Goal: Task Accomplishment & Management: Complete application form

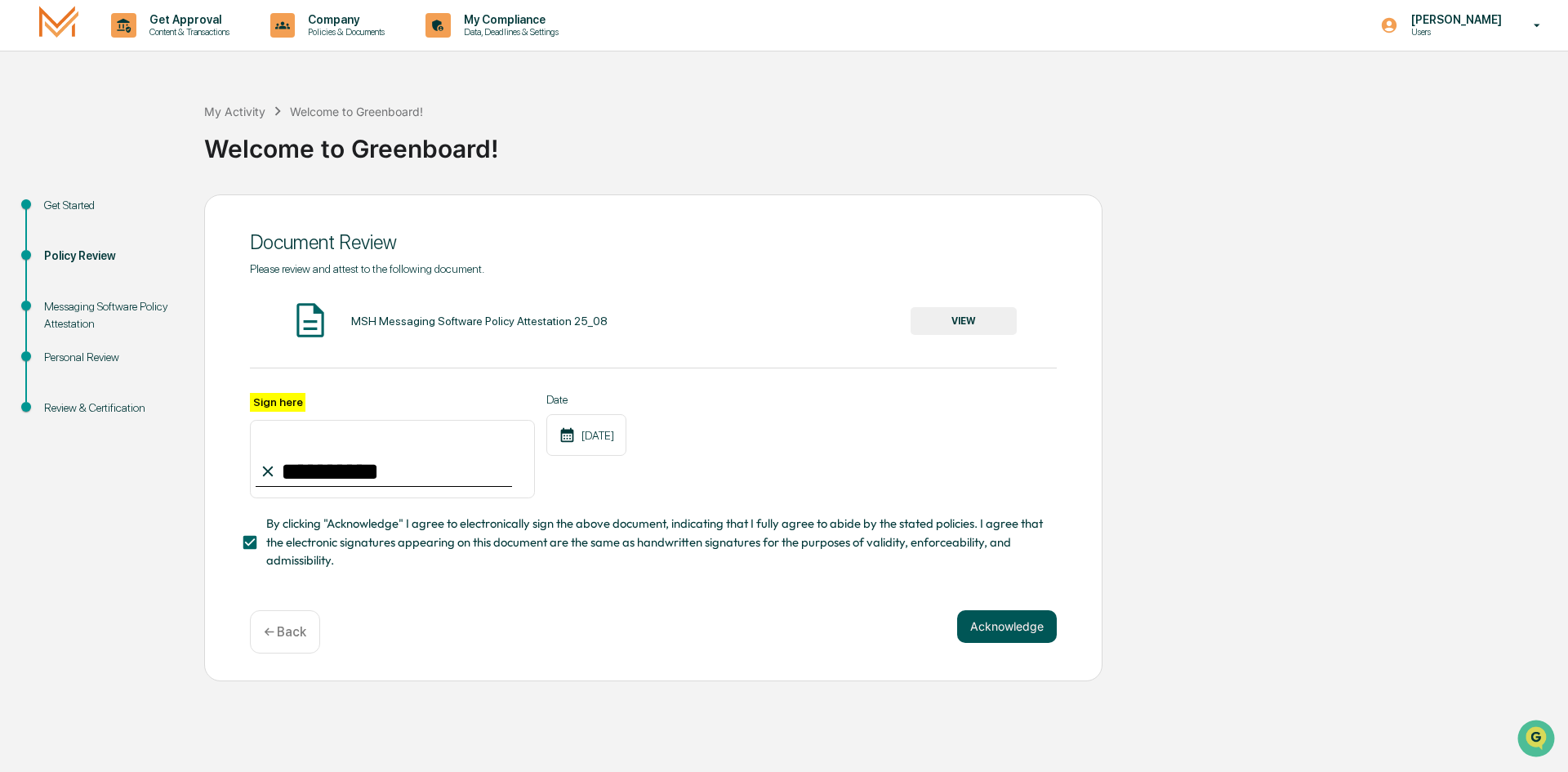
click at [998, 633] on button "Acknowledge" at bounding box center [1007, 626] width 100 height 33
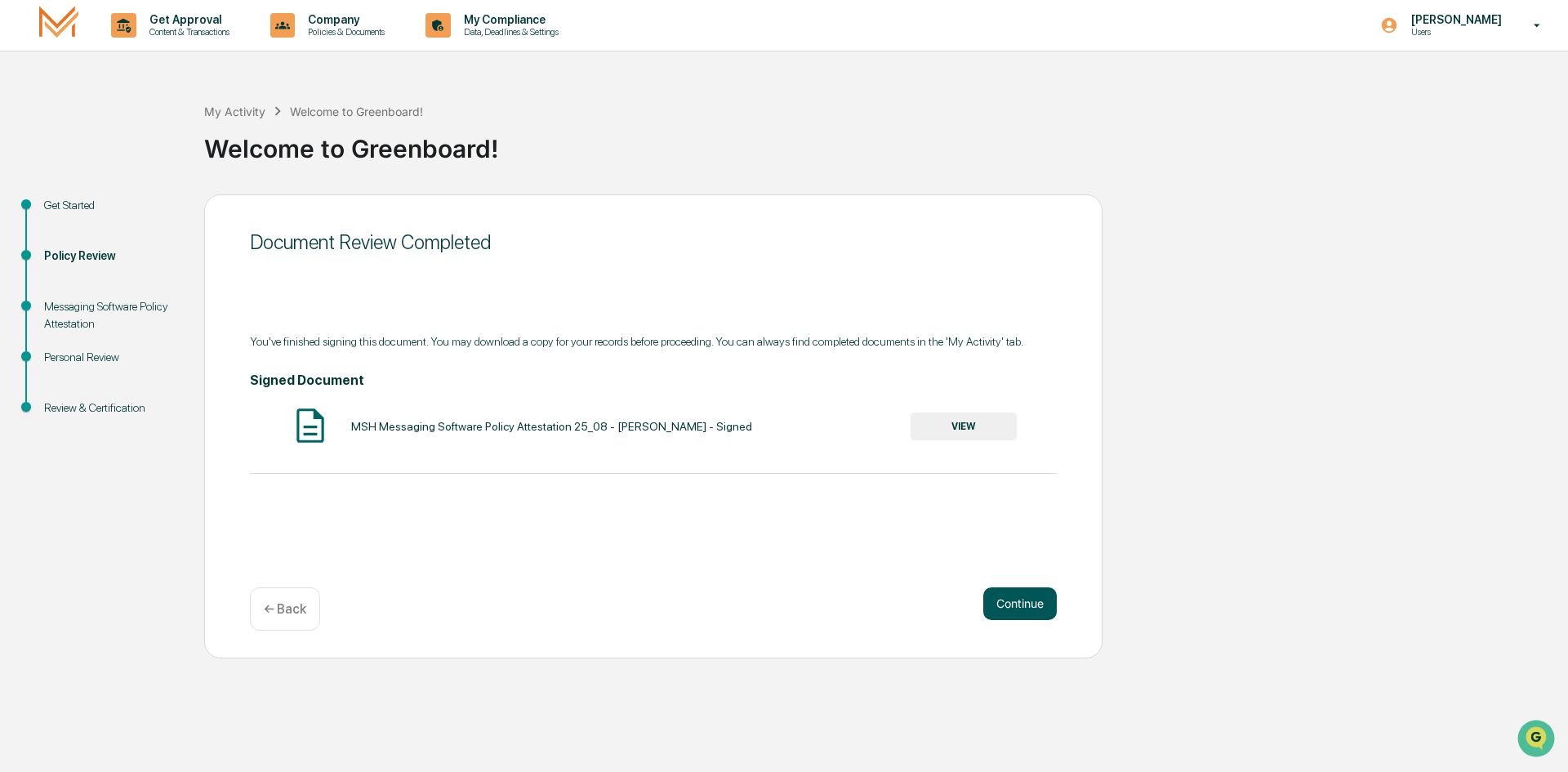
click at [1001, 612] on button "Continue" at bounding box center [1020, 604] width 74 height 33
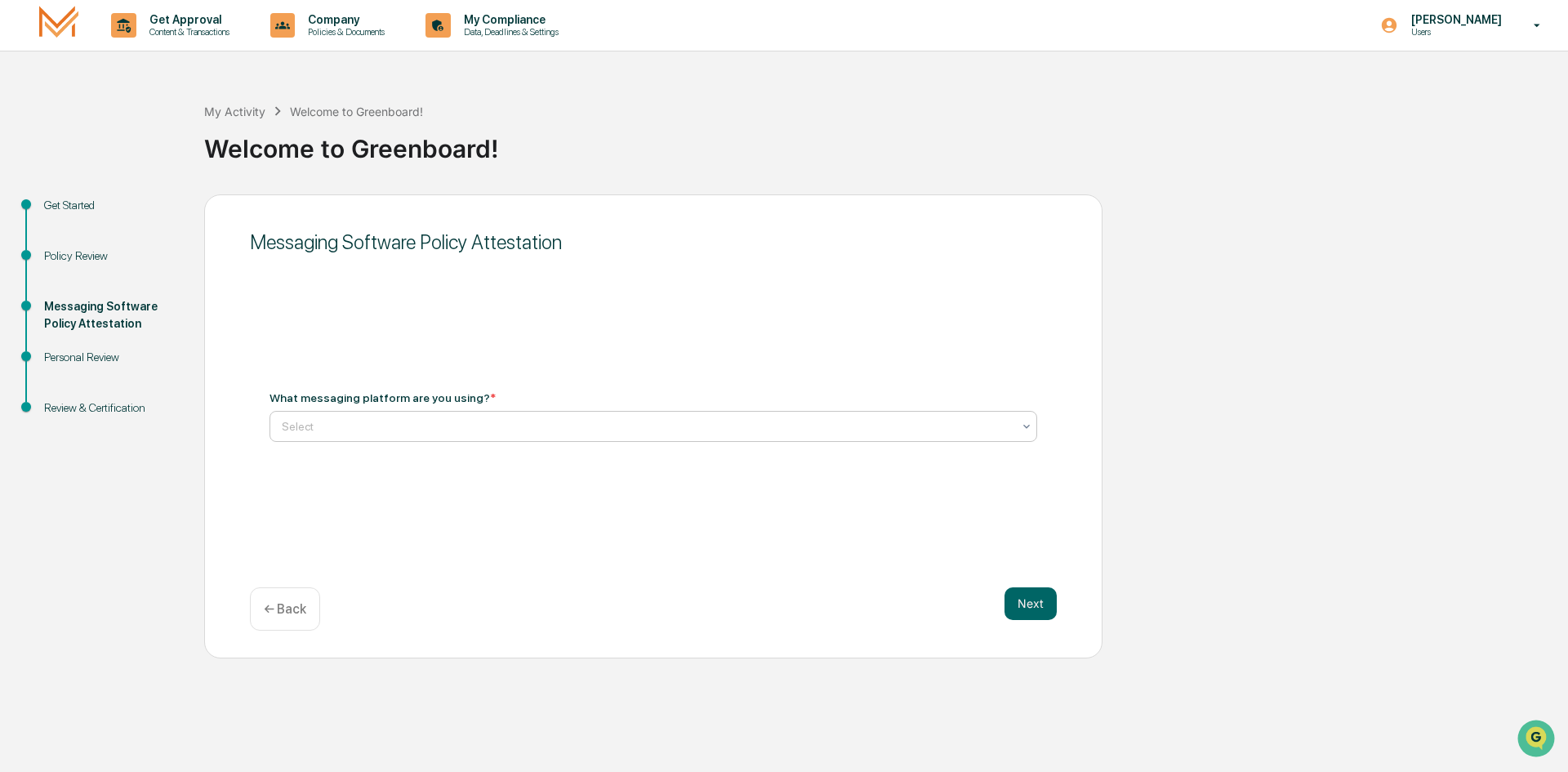
click at [378, 425] on div at bounding box center [646, 425] width 730 height 16
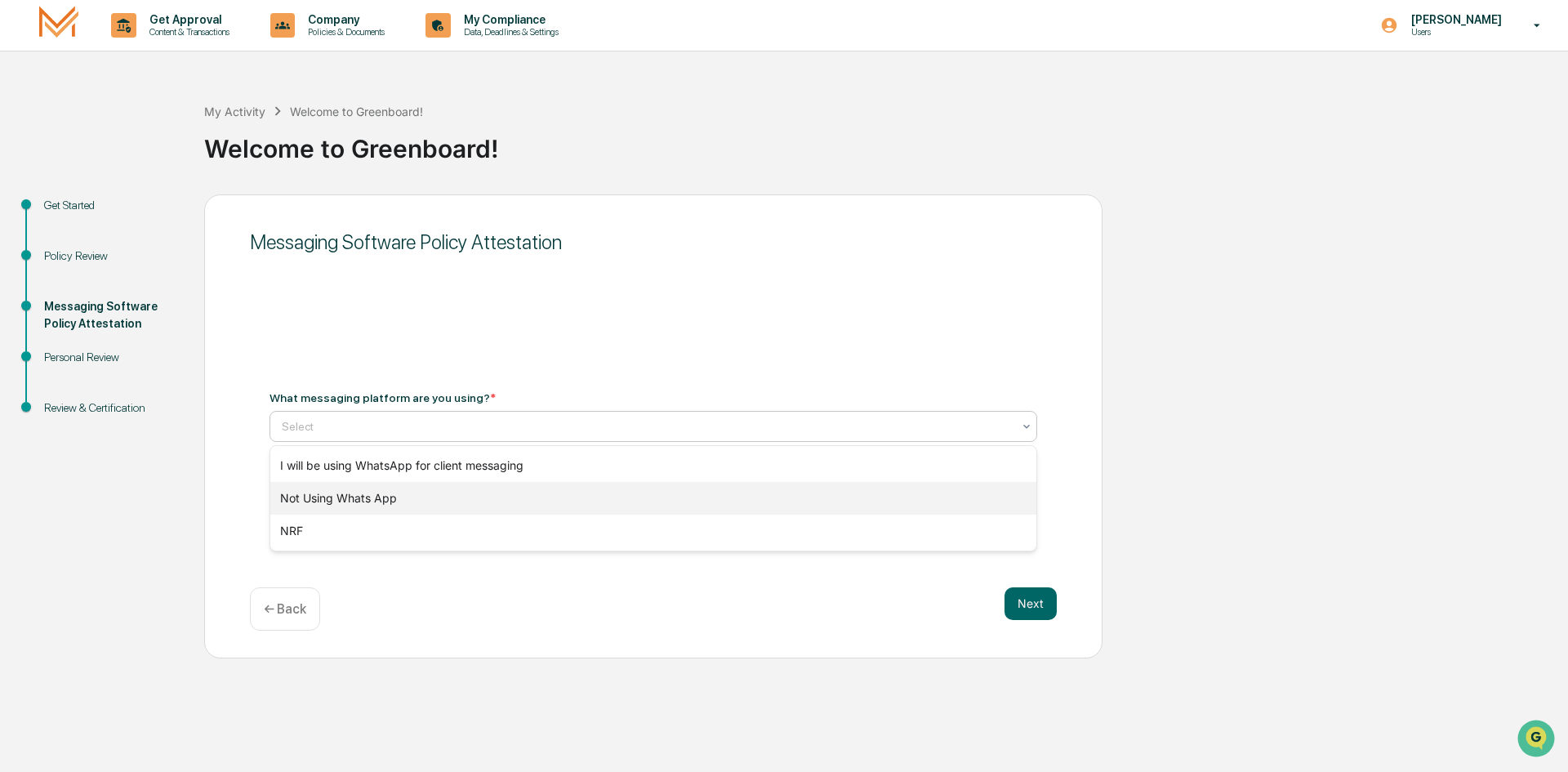
click at [383, 503] on div "Not Using Whats App" at bounding box center [653, 498] width 766 height 33
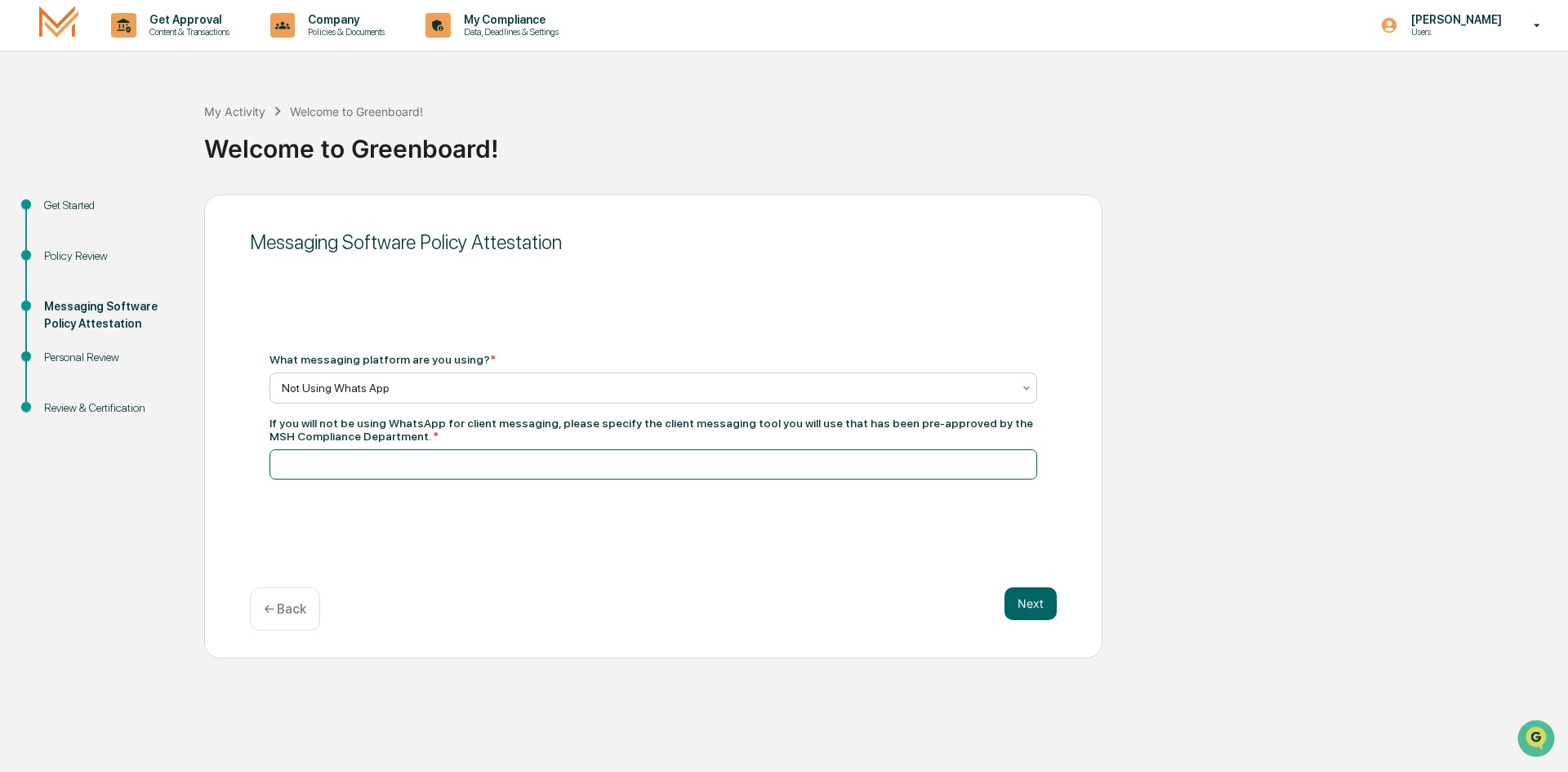
click at [380, 467] on input at bounding box center [653, 464] width 768 height 30
type input "**********"
click at [1036, 605] on button "Next" at bounding box center [1030, 604] width 52 height 33
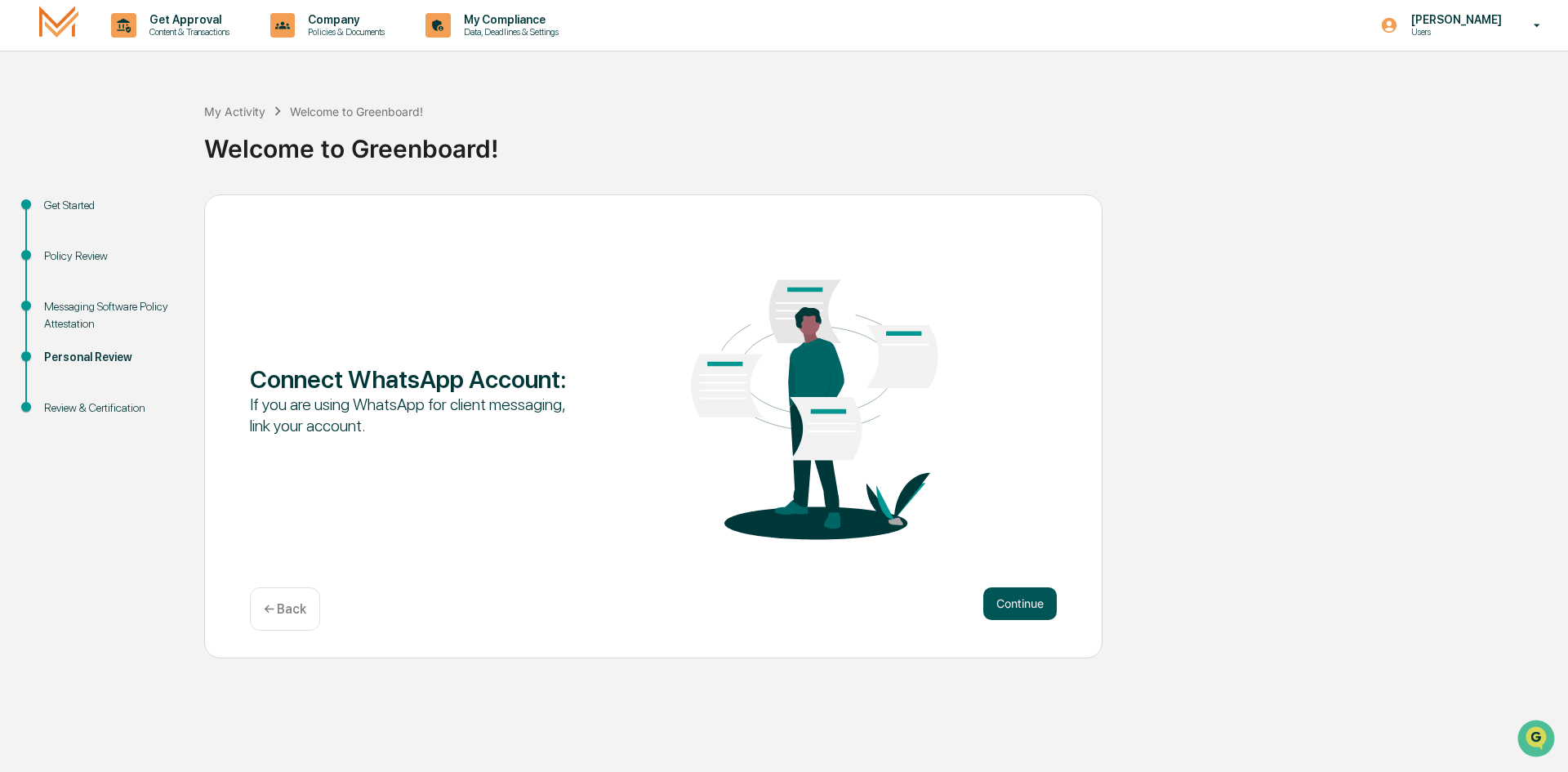
click at [1001, 599] on button "Continue" at bounding box center [1020, 604] width 74 height 33
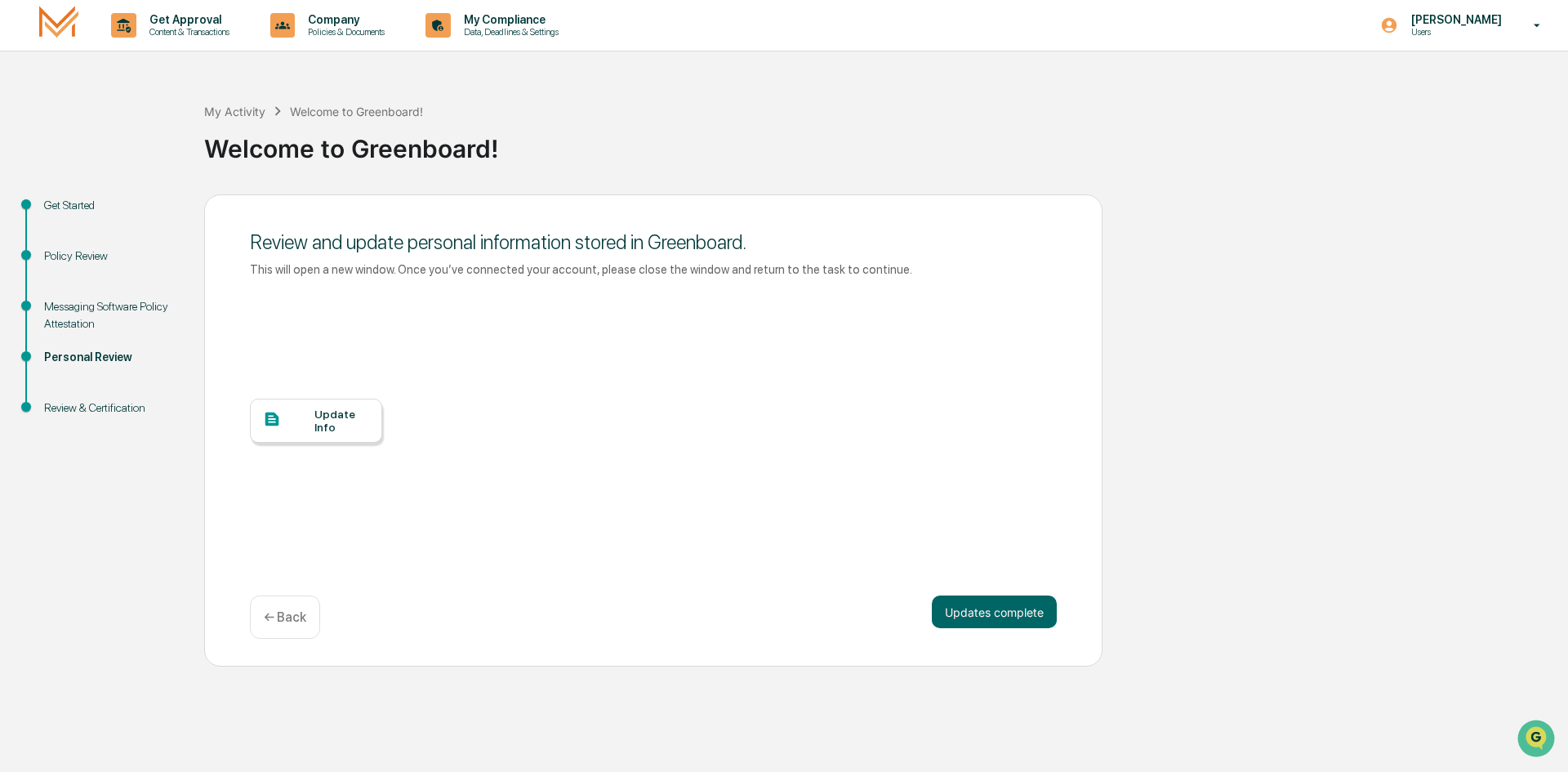
click at [321, 425] on div "Update Info" at bounding box center [342, 420] width 55 height 26
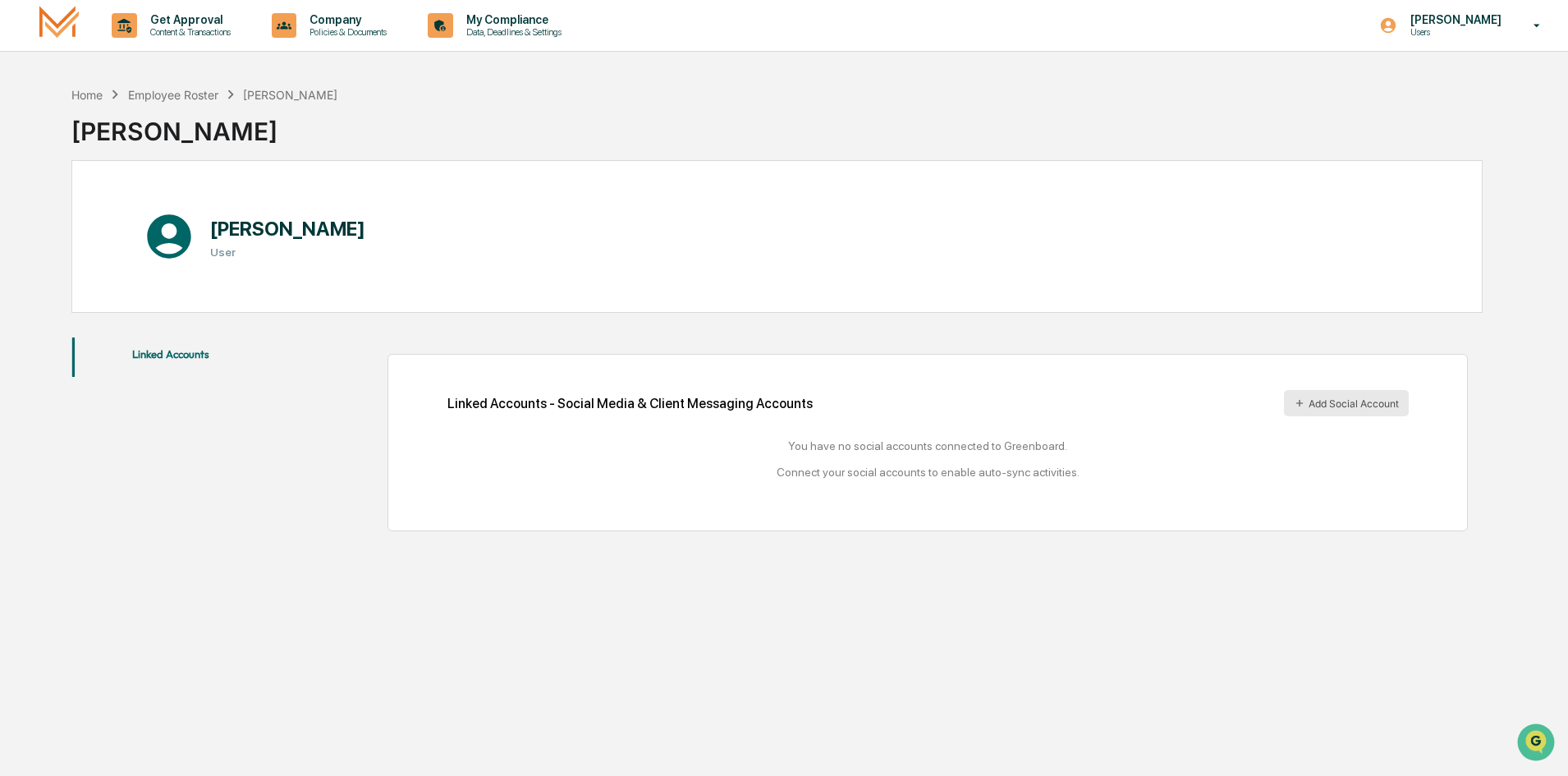
click at [1386, 405] on button "Add Social Account" at bounding box center [1346, 403] width 125 height 26
click at [259, 232] on h1 "[PERSON_NAME]" at bounding box center [288, 228] width 155 height 24
click at [261, 226] on h1 "[PERSON_NAME]" at bounding box center [288, 228] width 155 height 24
click at [202, 258] on div "John Hayes User" at bounding box center [261, 236] width 237 height 66
click at [160, 233] on icon at bounding box center [169, 235] width 43 height 43
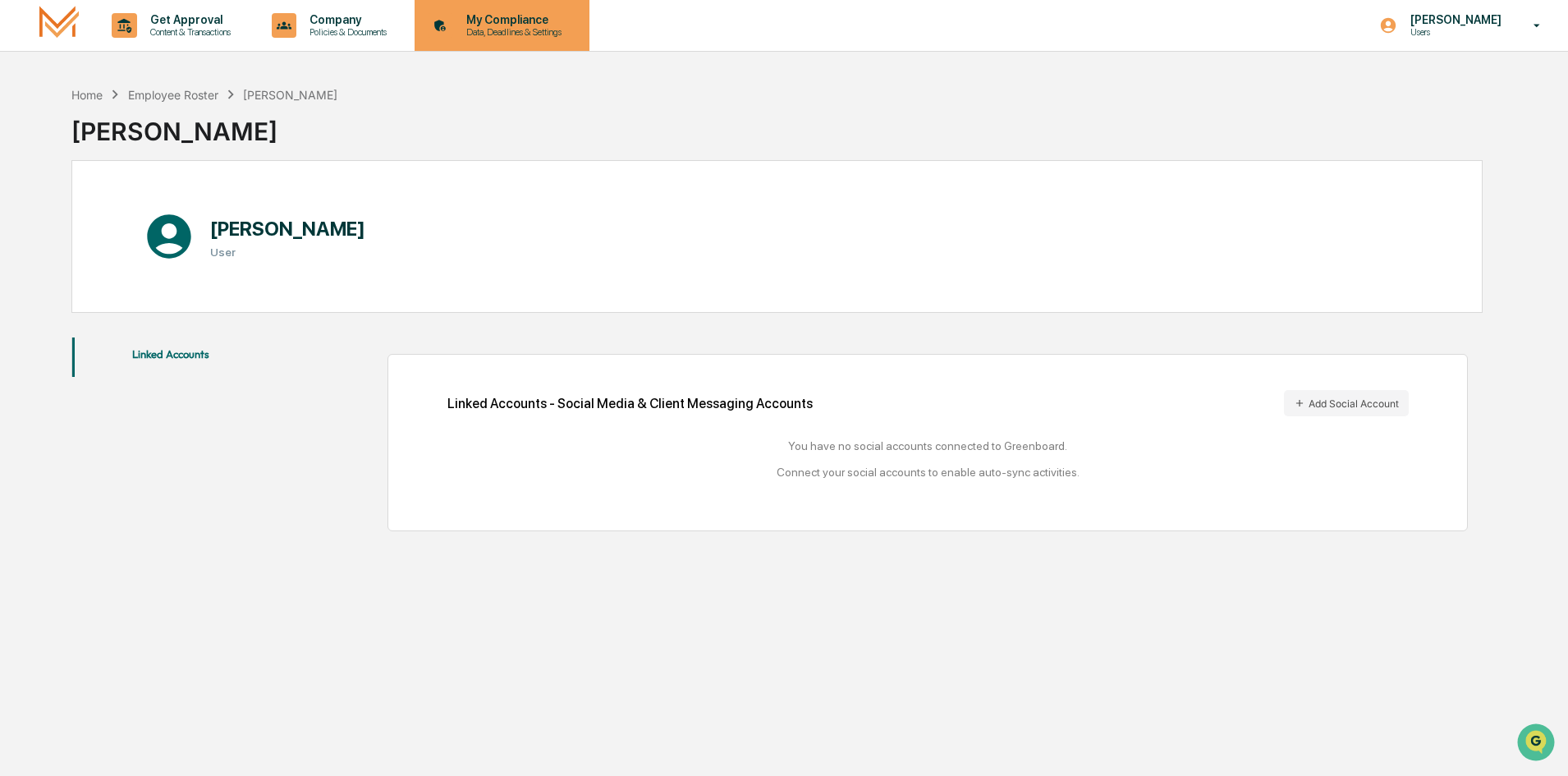
click at [510, 22] on p "My Compliance" at bounding box center [511, 19] width 116 height 13
